Goal: Information Seeking & Learning: Learn about a topic

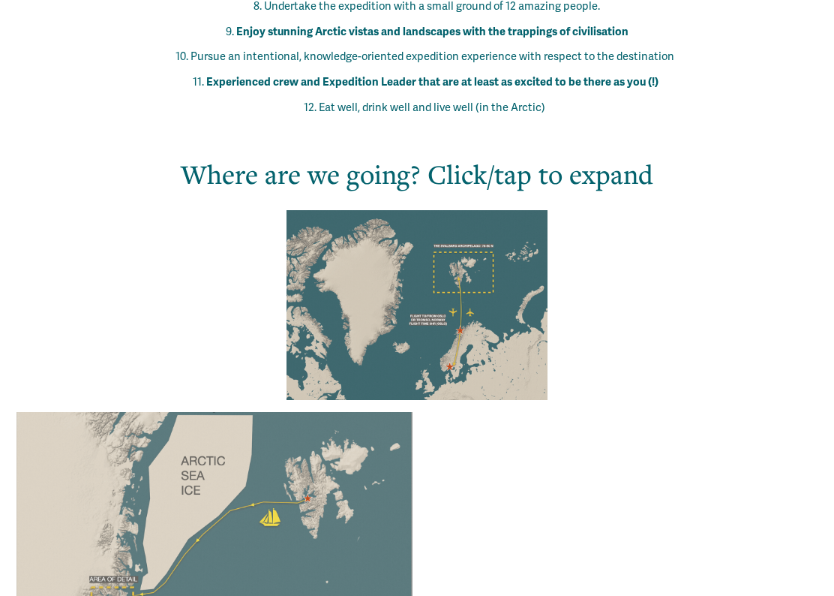
scroll to position [1232, 0]
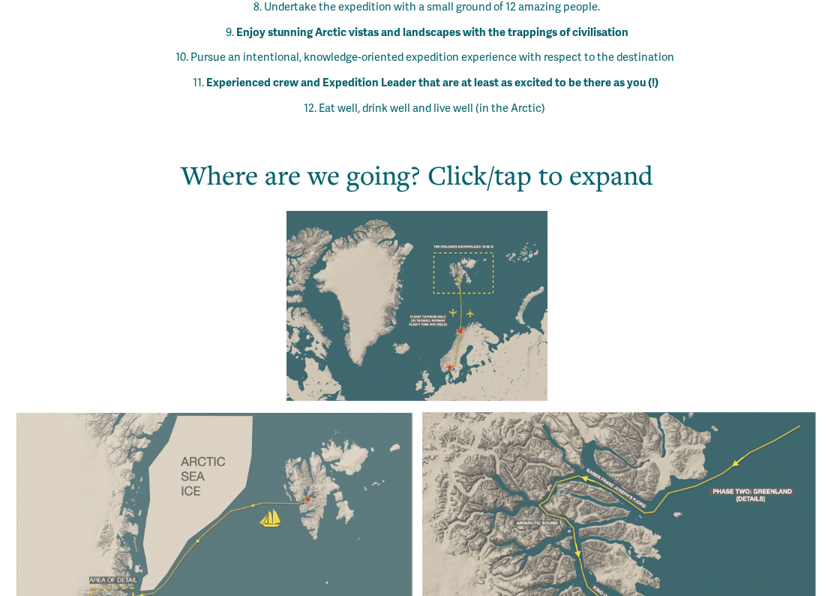
click at [460, 210] on div at bounding box center [418, 305] width 262 height 191
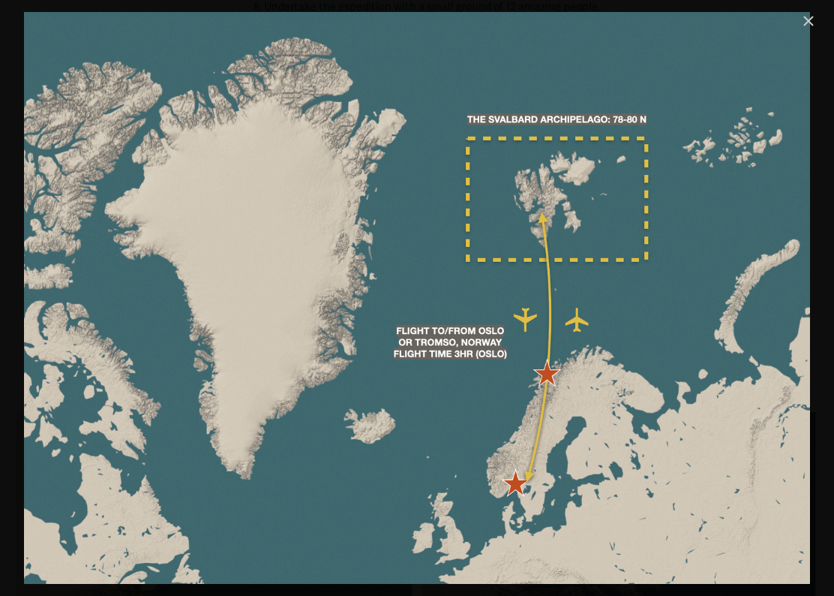
click at [801, 15] on link "Close" at bounding box center [809, 21] width 18 height 18
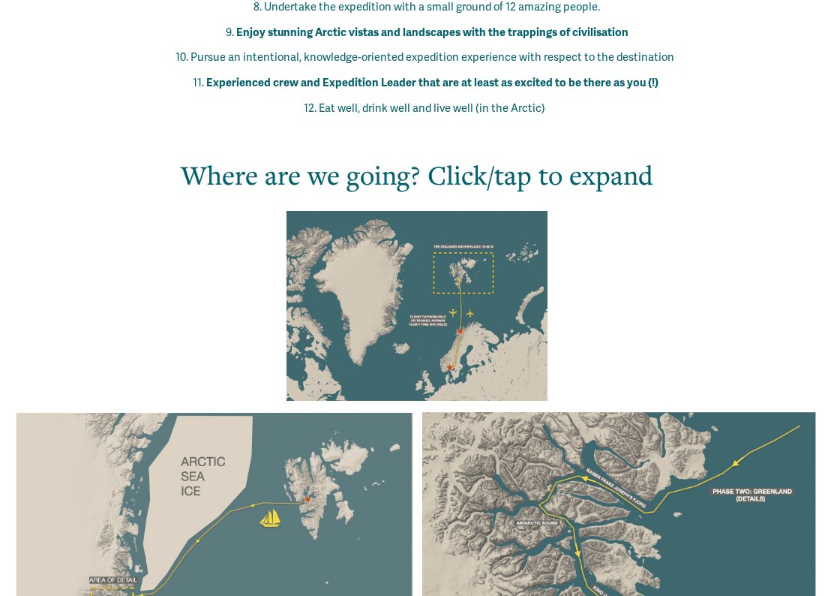
click at [248, 416] on div at bounding box center [215, 560] width 396 height 295
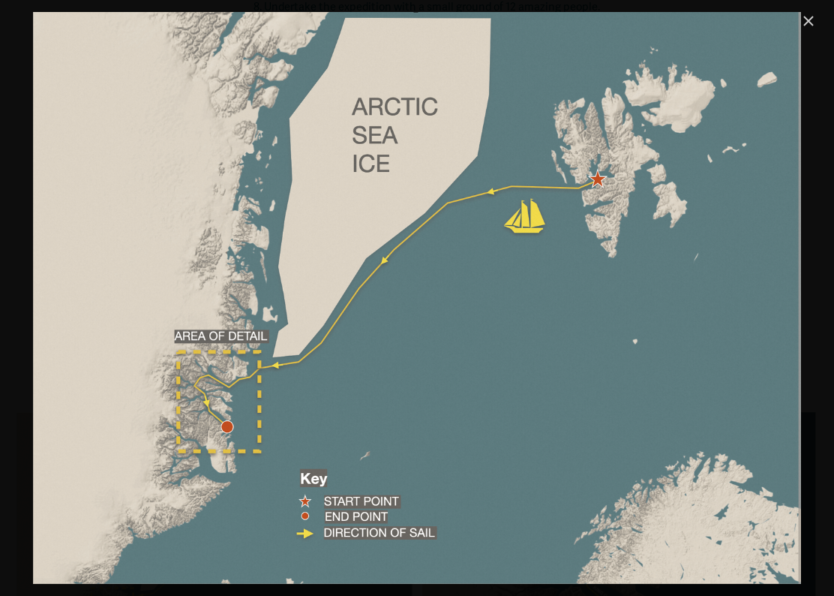
click at [810, 20] on link "Close" at bounding box center [809, 21] width 18 height 18
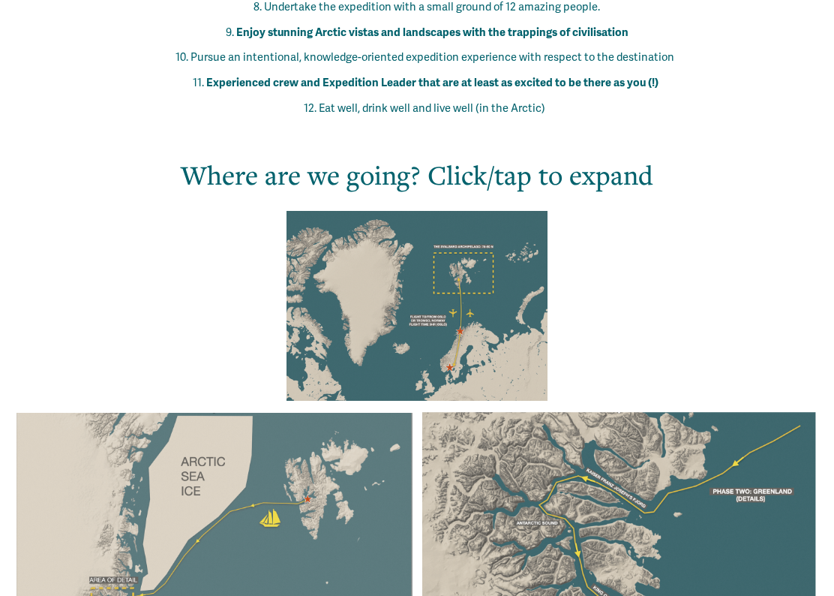
click at [576, 460] on div at bounding box center [619, 560] width 394 height 297
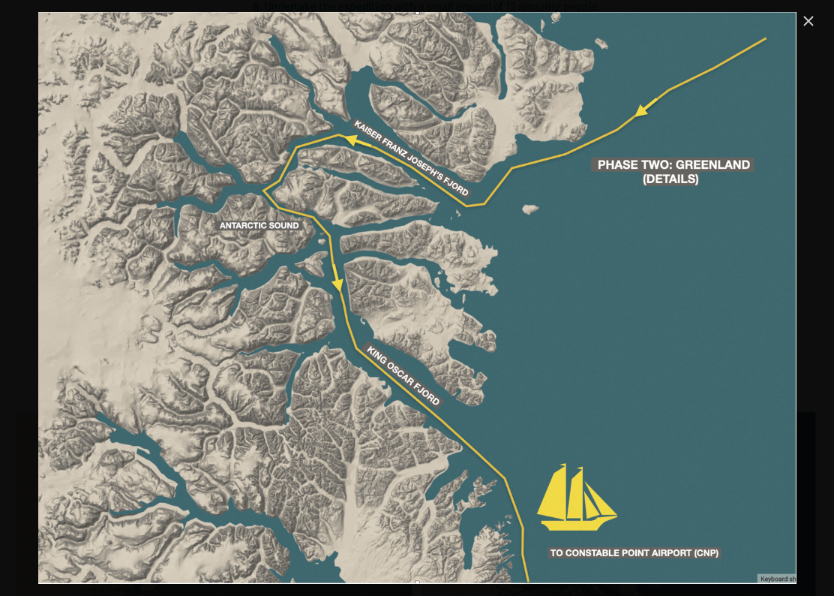
click at [809, 24] on link "Close" at bounding box center [809, 21] width 18 height 18
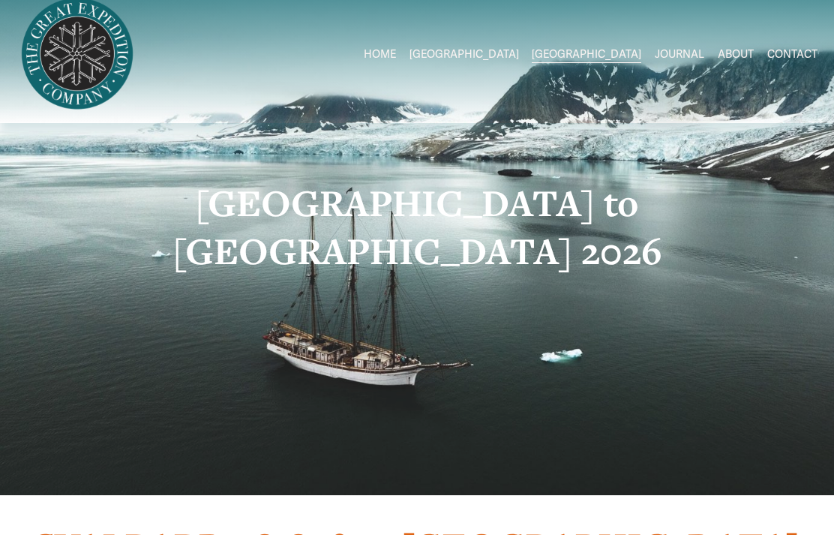
scroll to position [0, 0]
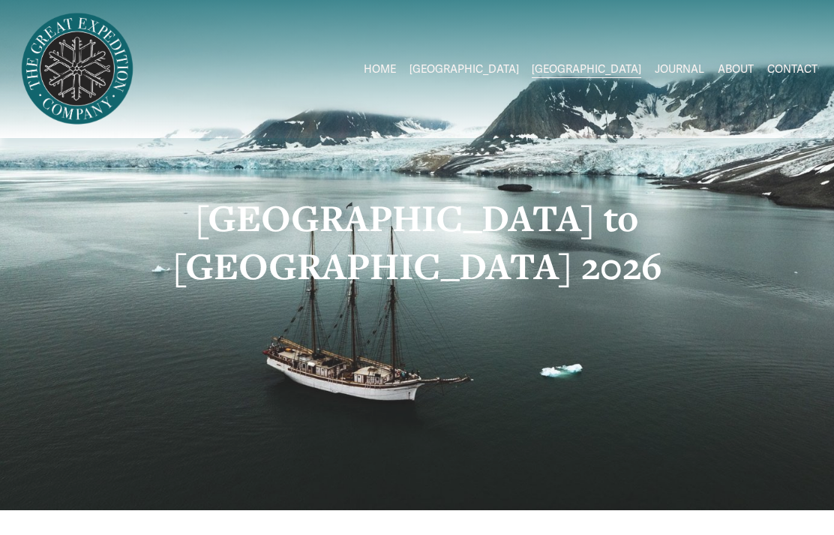
click at [396, 67] on link "HOME" at bounding box center [380, 69] width 32 height 22
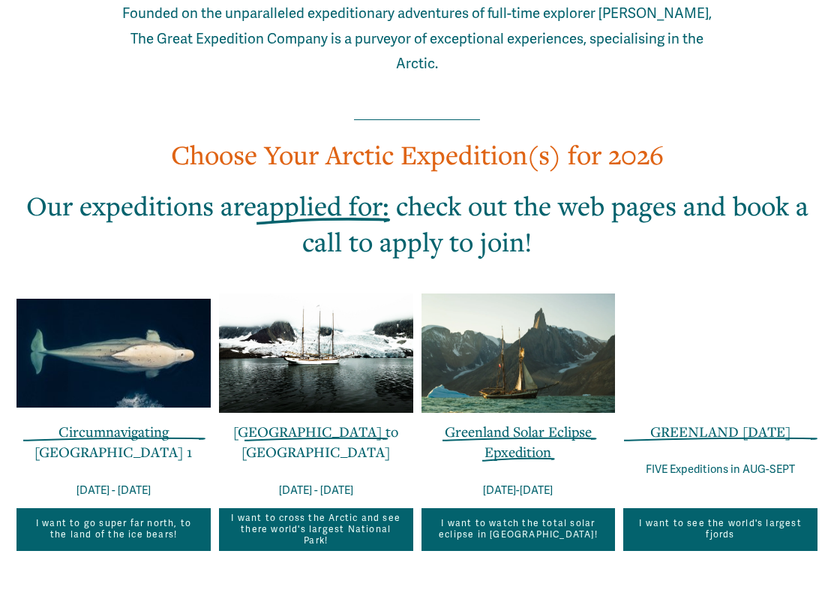
scroll to position [801, 0]
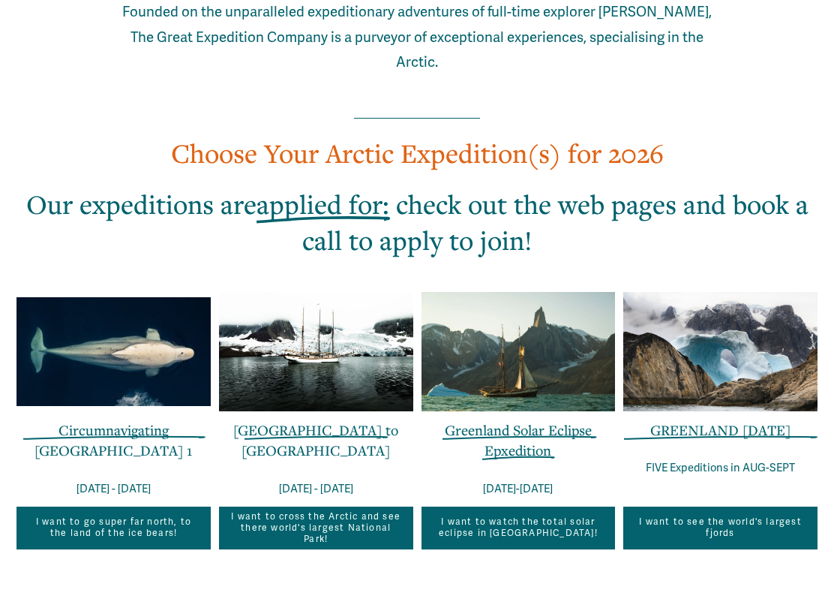
click at [705, 421] on link "GREENLAND IN ONE WEEK" at bounding box center [721, 430] width 140 height 19
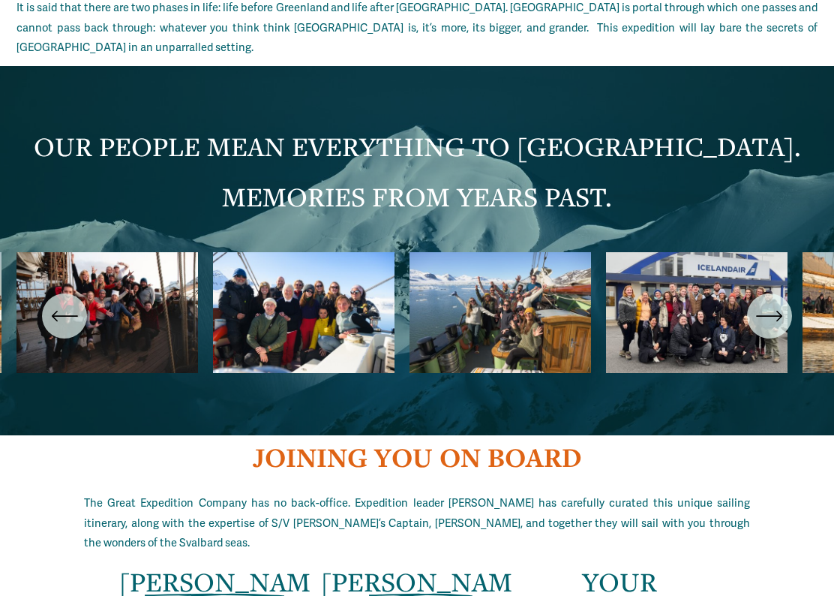
scroll to position [2526, 0]
click at [288, 338] on ul "Carousel" at bounding box center [417, 316] width 801 height 128
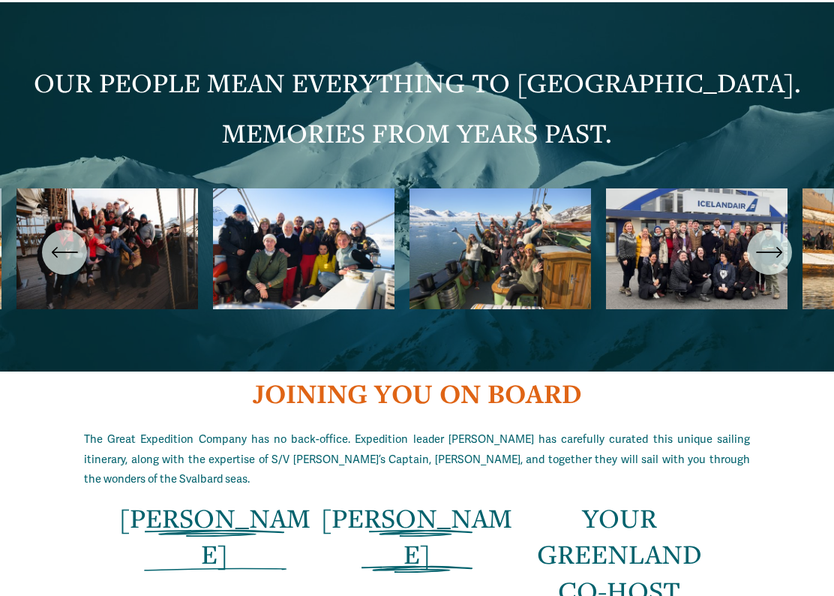
scroll to position [2590, 0]
click at [777, 266] on icon "\a \a \a Next\a \a" at bounding box center [769, 252] width 27 height 27
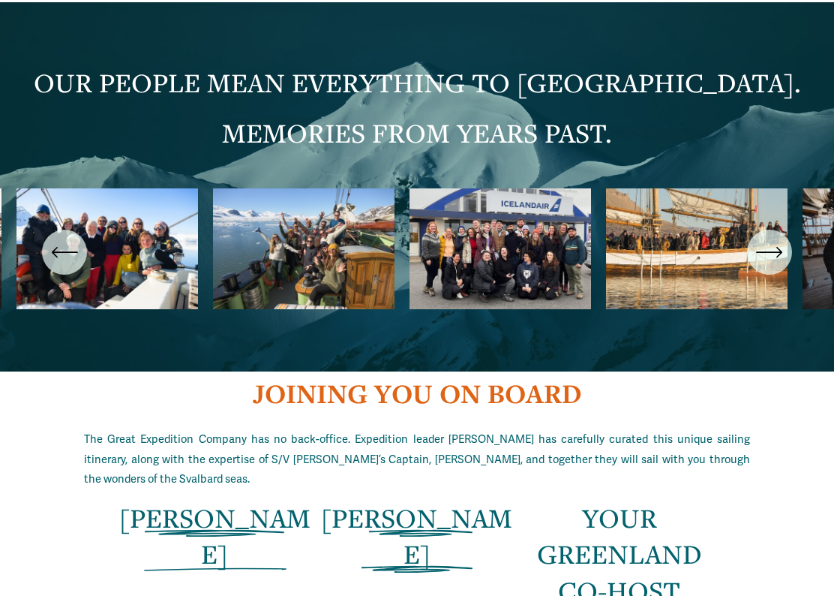
click at [778, 266] on icon "\a \a \a Next\a \a" at bounding box center [769, 252] width 27 height 27
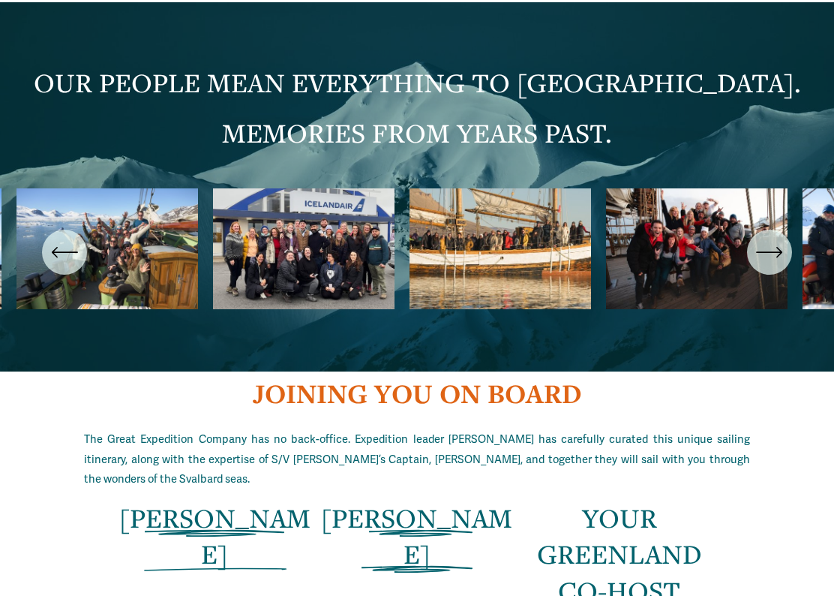
click at [780, 266] on icon "\a \a \a Next\a \a" at bounding box center [769, 252] width 27 height 27
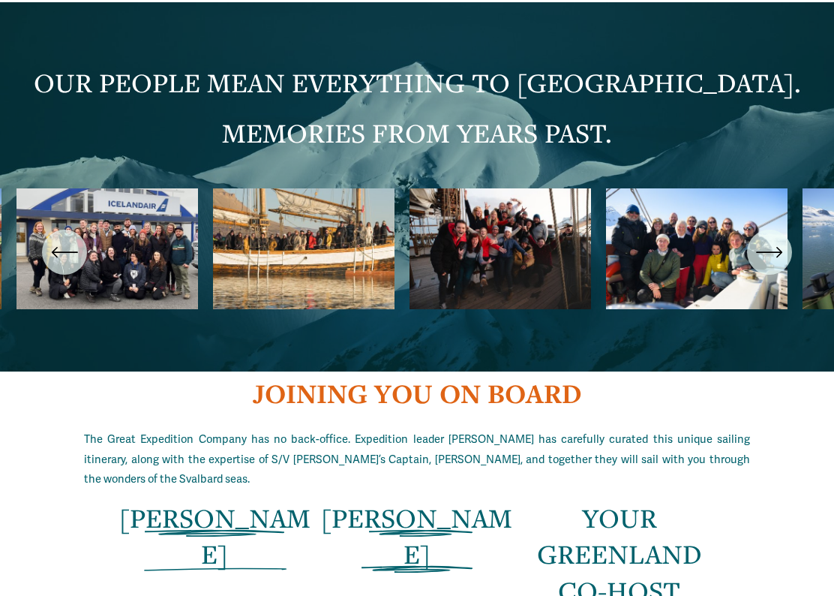
click at [314, 263] on ul "Carousel" at bounding box center [417, 252] width 801 height 128
click at [293, 274] on ul "Carousel" at bounding box center [417, 252] width 801 height 128
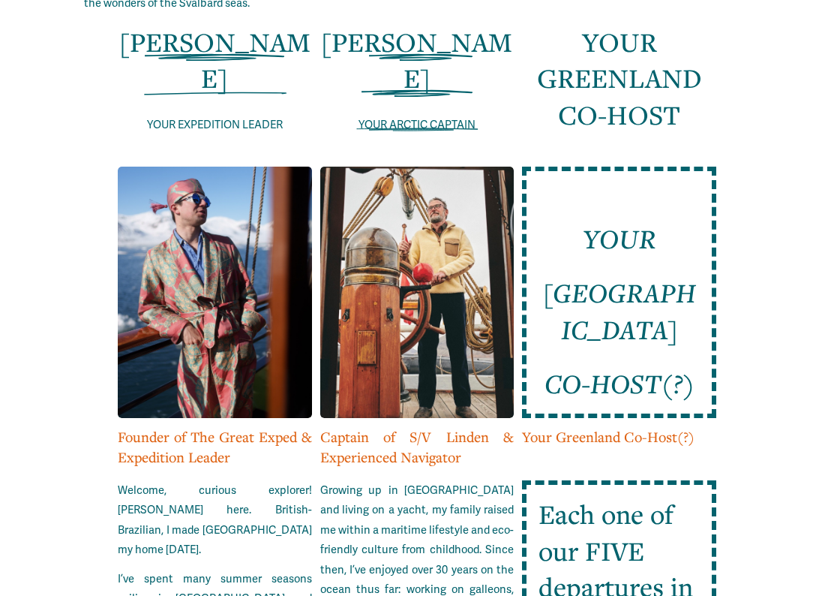
scroll to position [3066, 0]
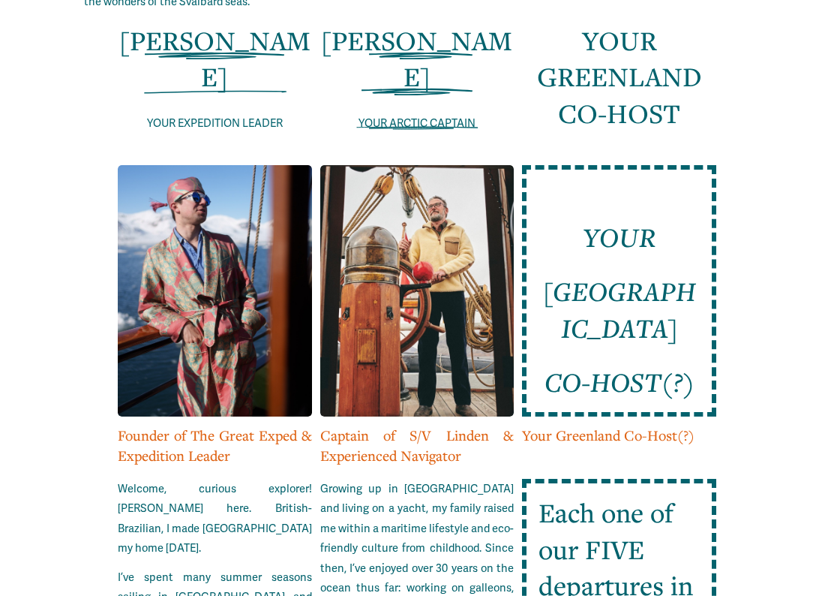
click at [201, 299] on div at bounding box center [215, 291] width 194 height 251
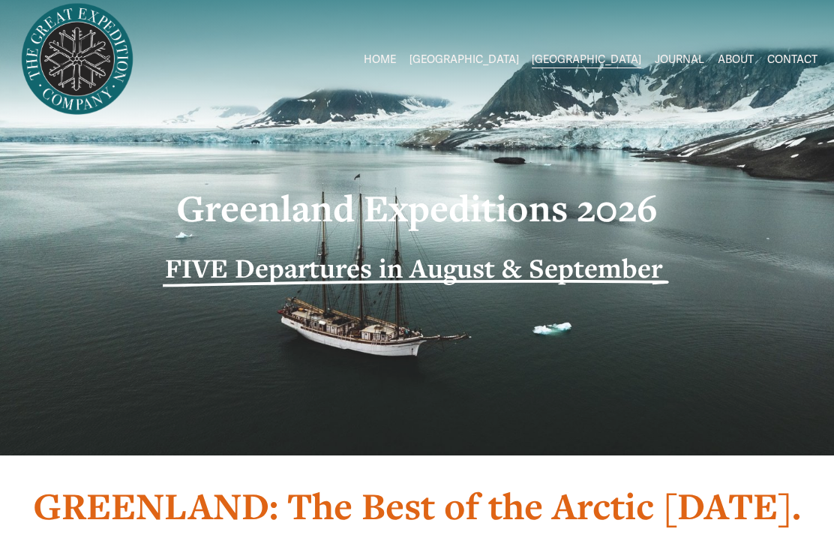
scroll to position [0, 0]
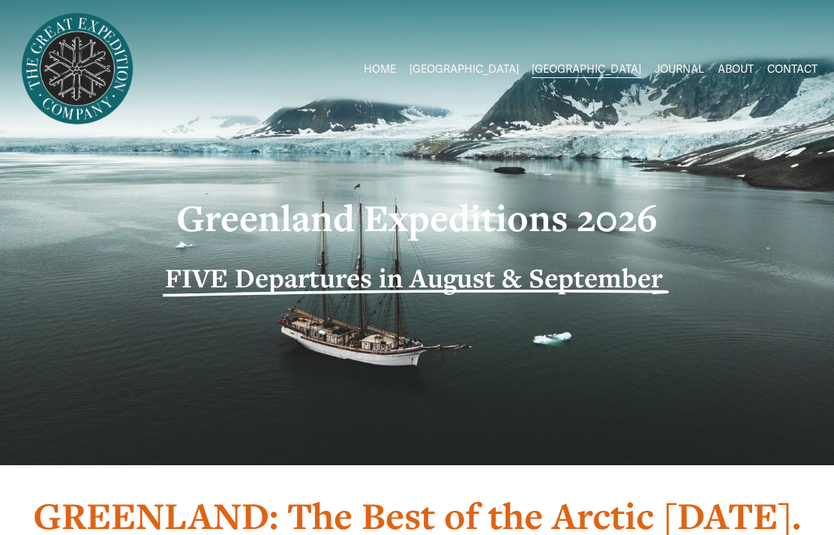
click at [185, 293] on strong "FIVE Departures in August & September" at bounding box center [414, 278] width 498 height 36
click at [396, 59] on link "HOME" at bounding box center [380, 69] width 32 height 22
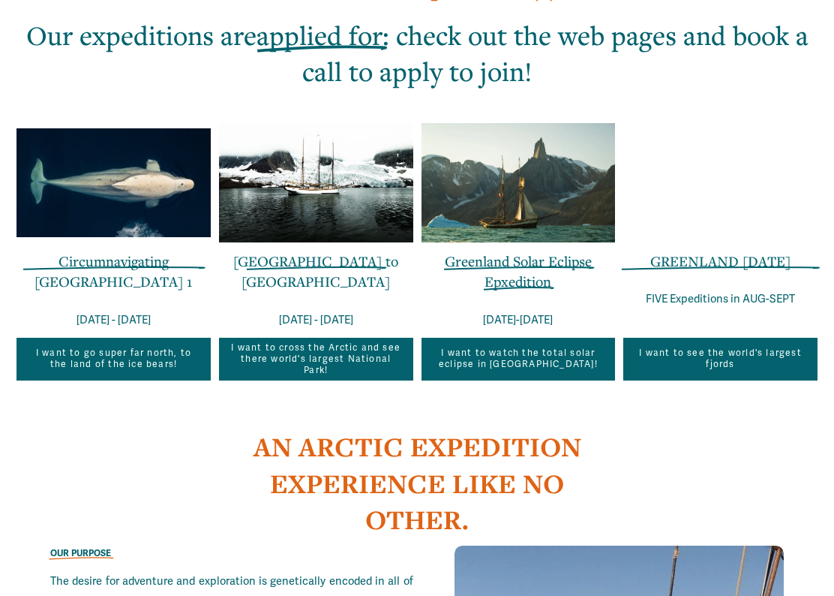
scroll to position [992, 0]
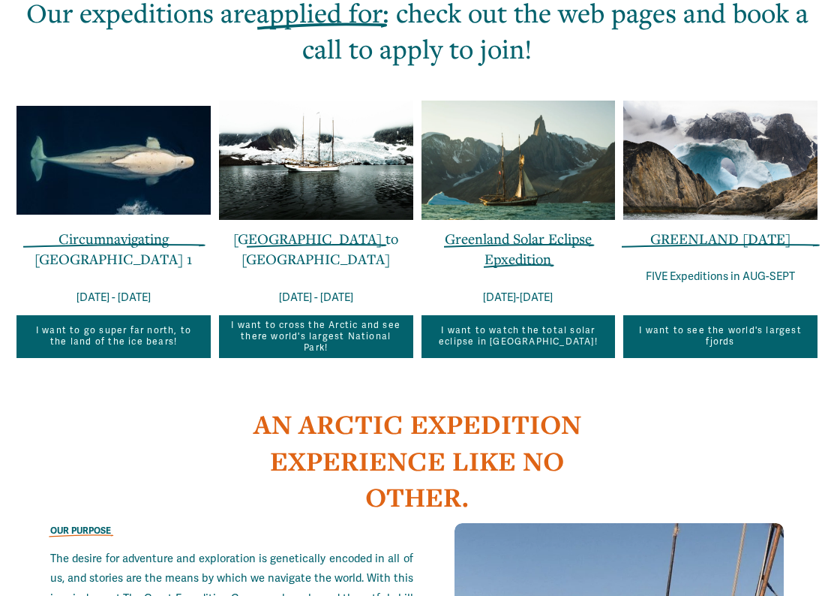
click at [494, 230] on link "Greenland Solar Eclipse Epxedition" at bounding box center [518, 249] width 147 height 39
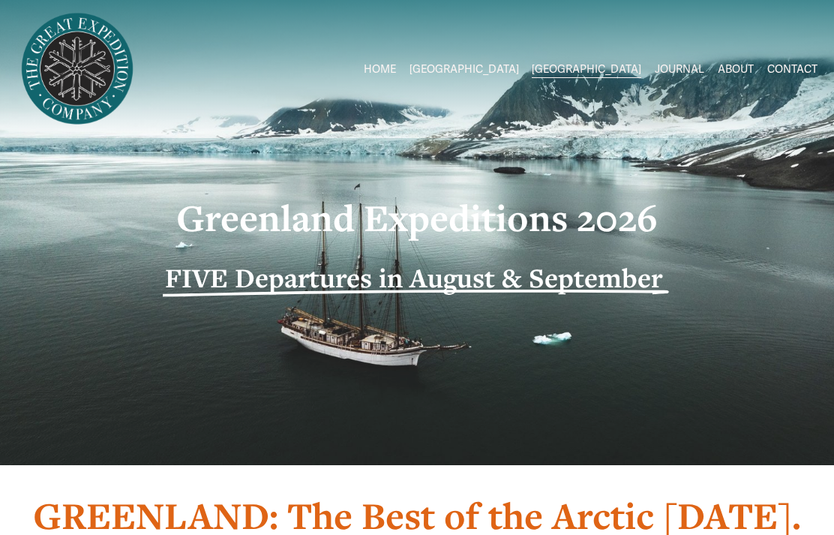
click at [396, 66] on link "HOME" at bounding box center [380, 69] width 32 height 22
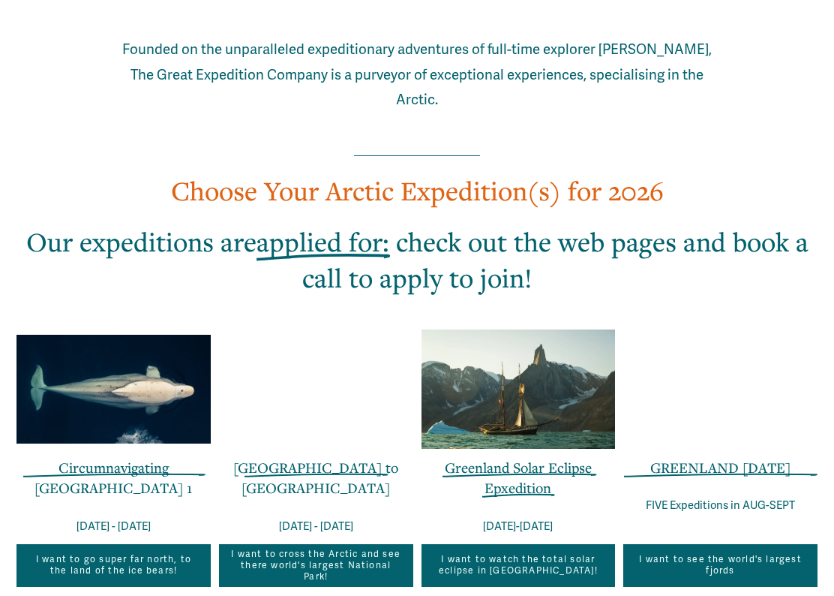
scroll to position [764, 0]
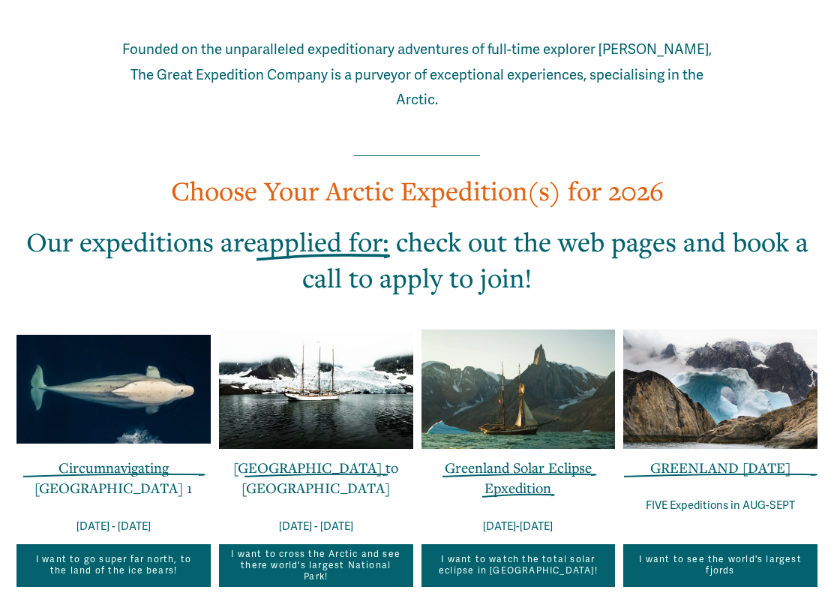
click at [89, 457] on div "Circumnavigating Svalbard 1 JUNE 29 - JULY 10" at bounding box center [114, 496] width 194 height 79
click at [110, 458] on link "Circumnavigating Svalbard 1" at bounding box center [114, 477] width 158 height 39
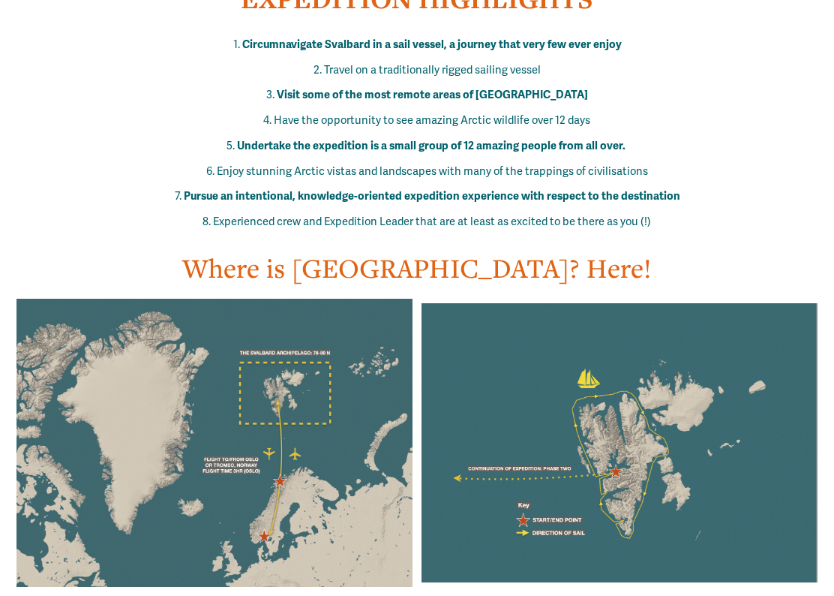
scroll to position [743, 0]
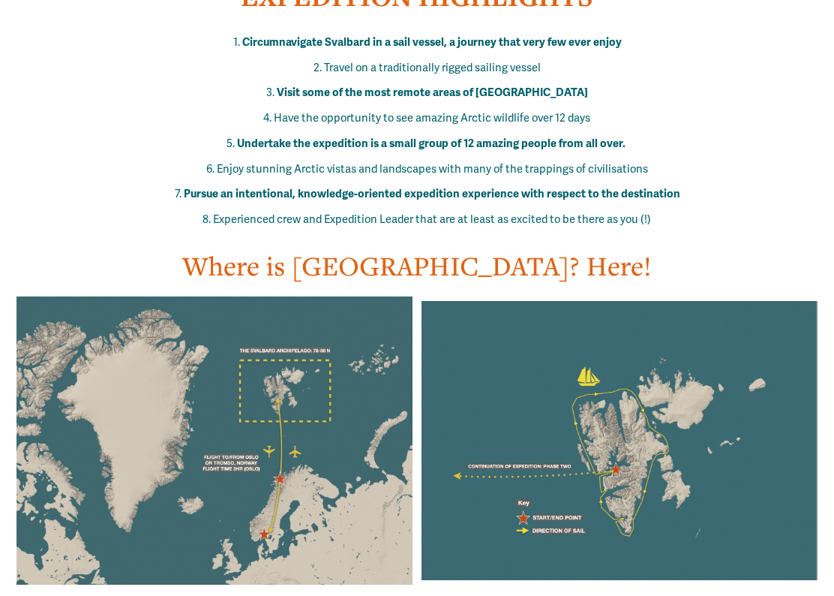
click at [44, 534] on div at bounding box center [215, 441] width 396 height 288
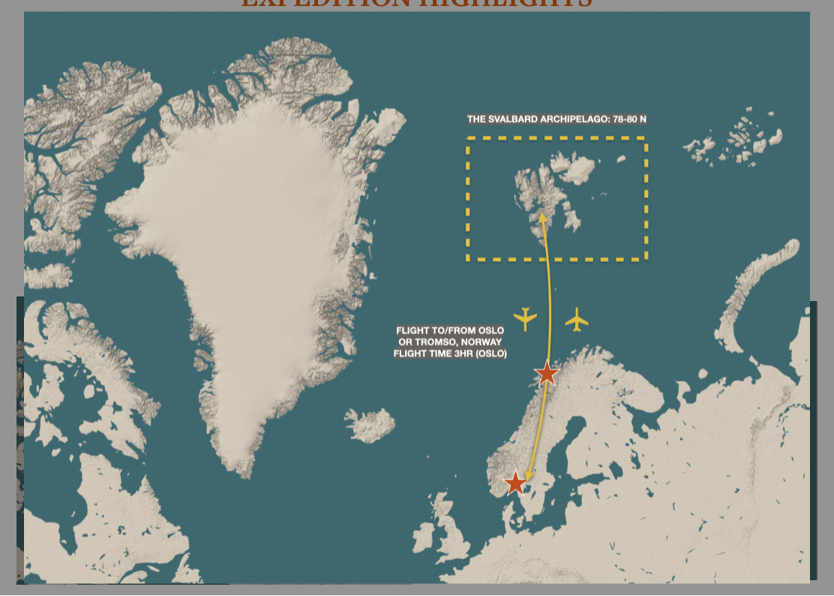
scroll to position [744, 0]
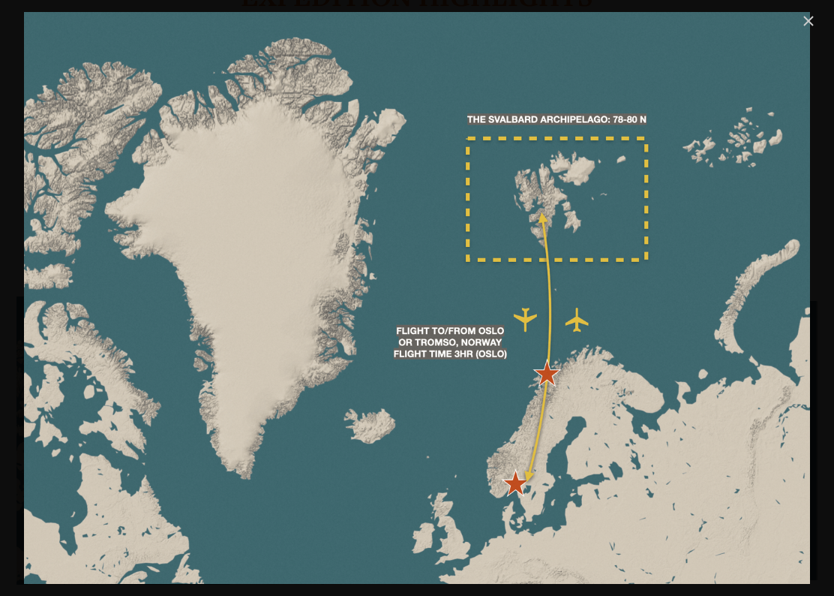
click at [801, 23] on link "Close" at bounding box center [809, 21] width 18 height 18
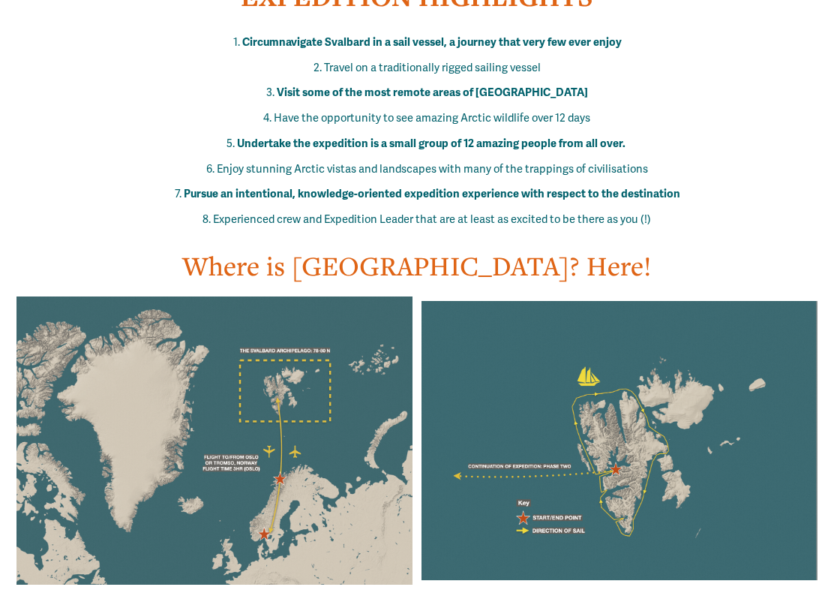
click at [599, 454] on div at bounding box center [620, 440] width 396 height 279
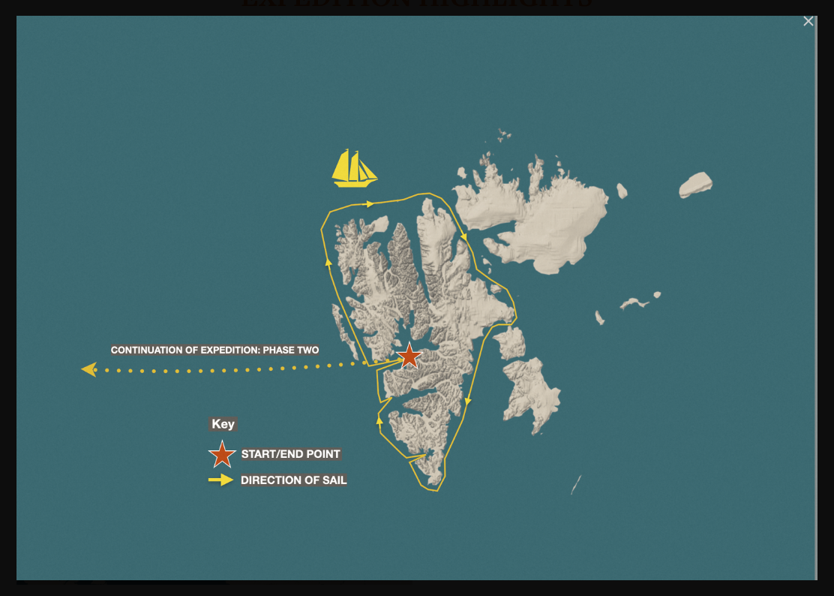
click at [800, 20] on link "Close" at bounding box center [809, 21] width 18 height 18
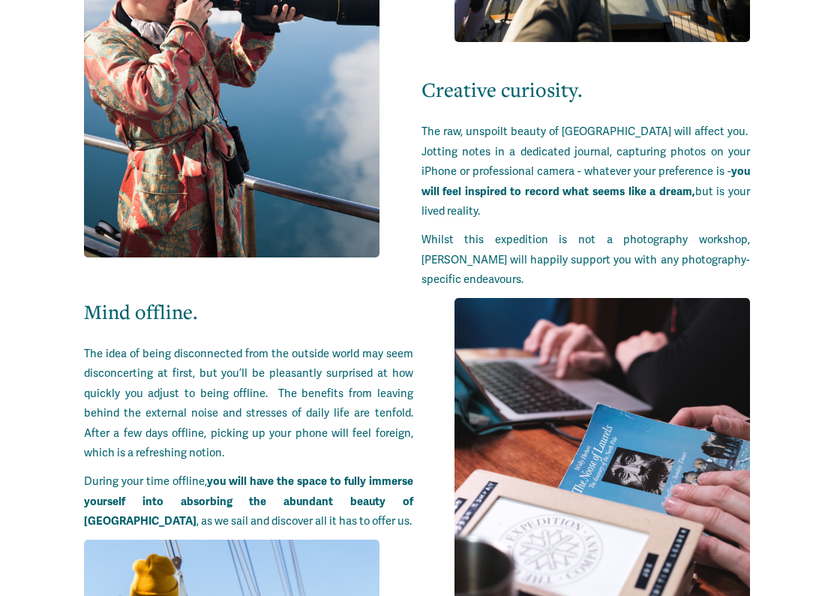
scroll to position [5848, 0]
click at [276, 377] on p "The idea of being disconnected from the outside world may seem disconcerting at…" at bounding box center [248, 403] width 329 height 119
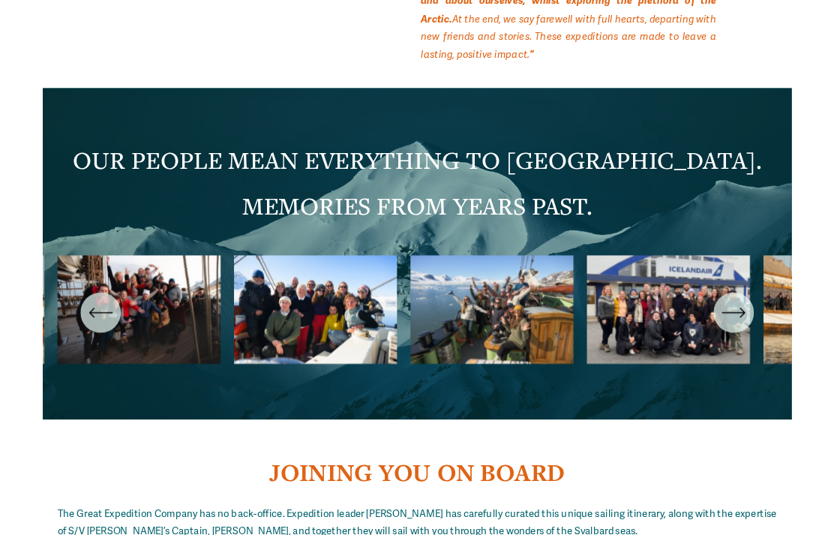
scroll to position [6871, 0]
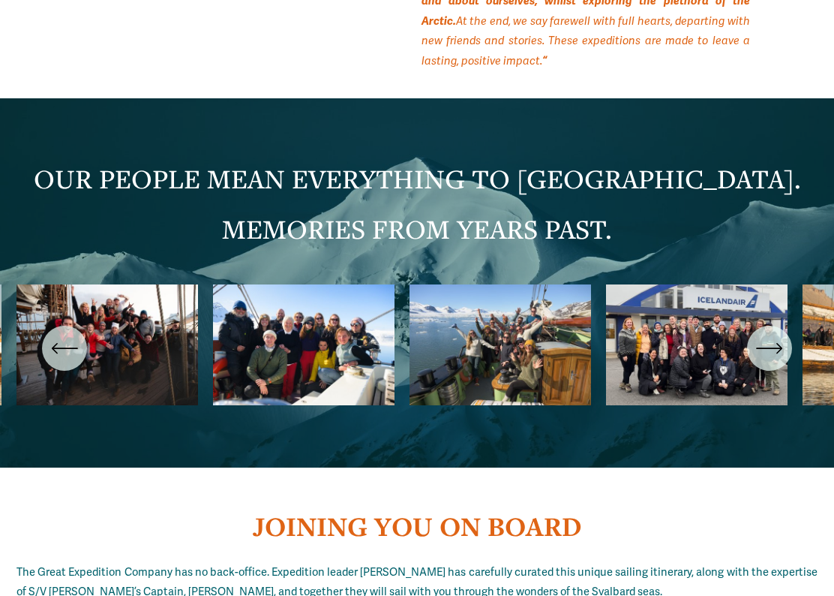
click at [130, 284] on ul "Carousel" at bounding box center [417, 348] width 801 height 128
click at [227, 284] on ul "Carousel" at bounding box center [417, 348] width 801 height 128
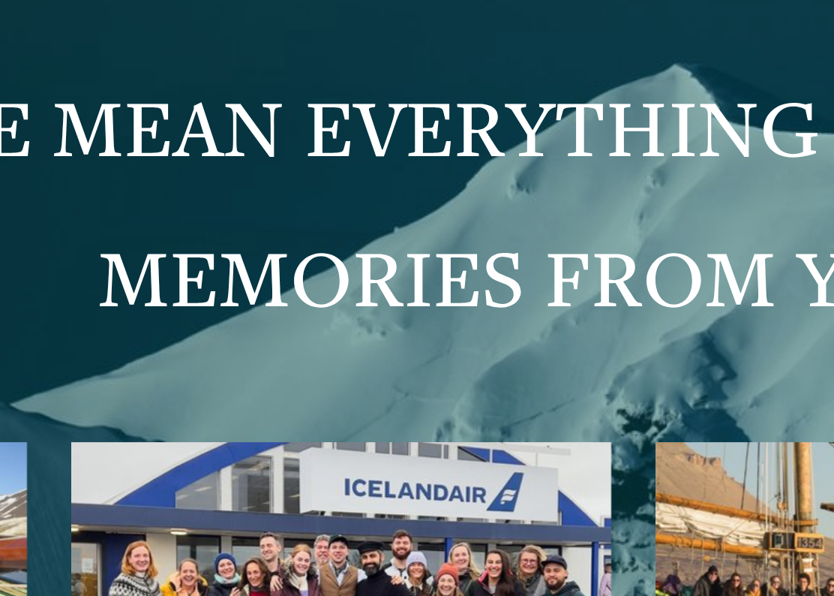
click at [84, 284] on ul "Carousel" at bounding box center [417, 348] width 801 height 128
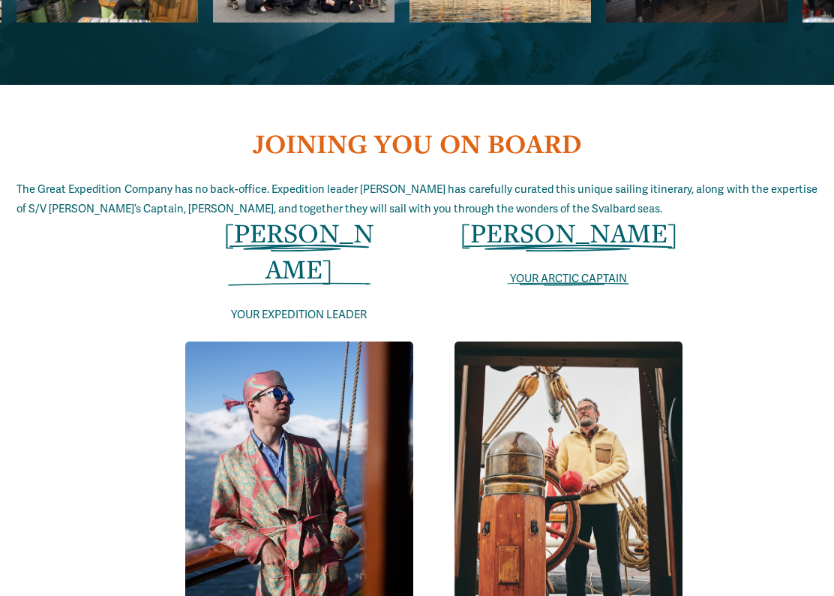
scroll to position [7253, 0]
